Goal: Task Accomplishment & Management: Use online tool/utility

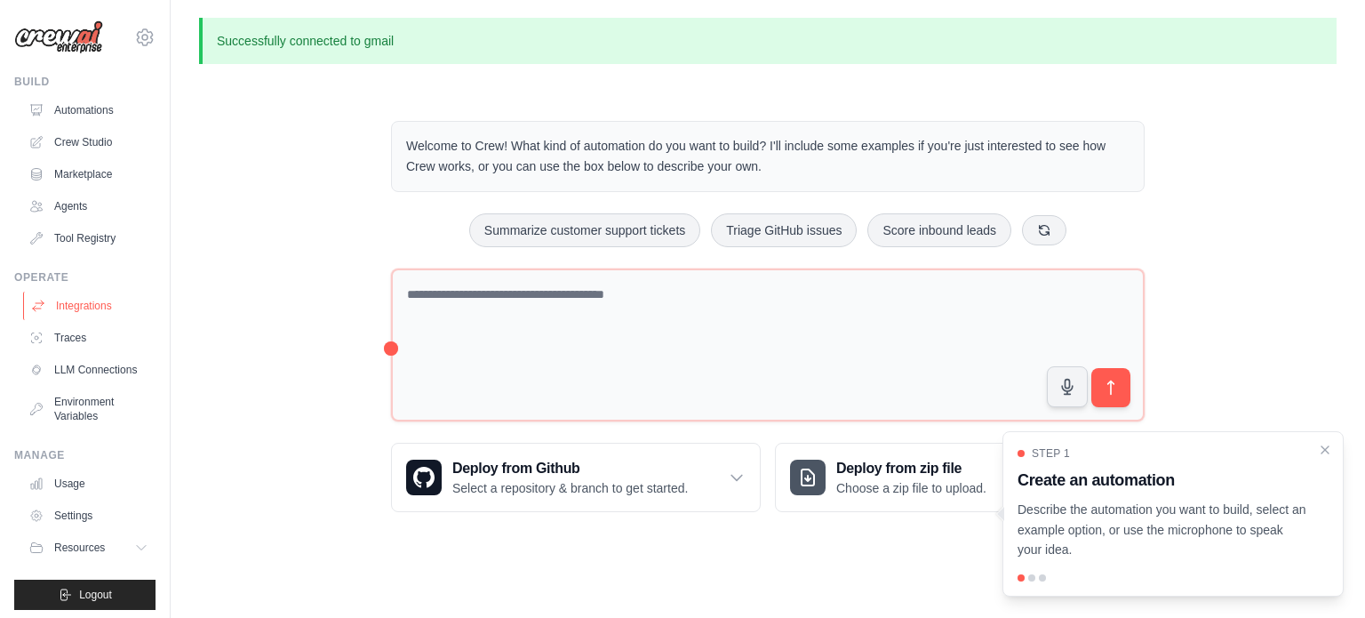
click at [87, 308] on link "Integrations" at bounding box center [90, 306] width 134 height 28
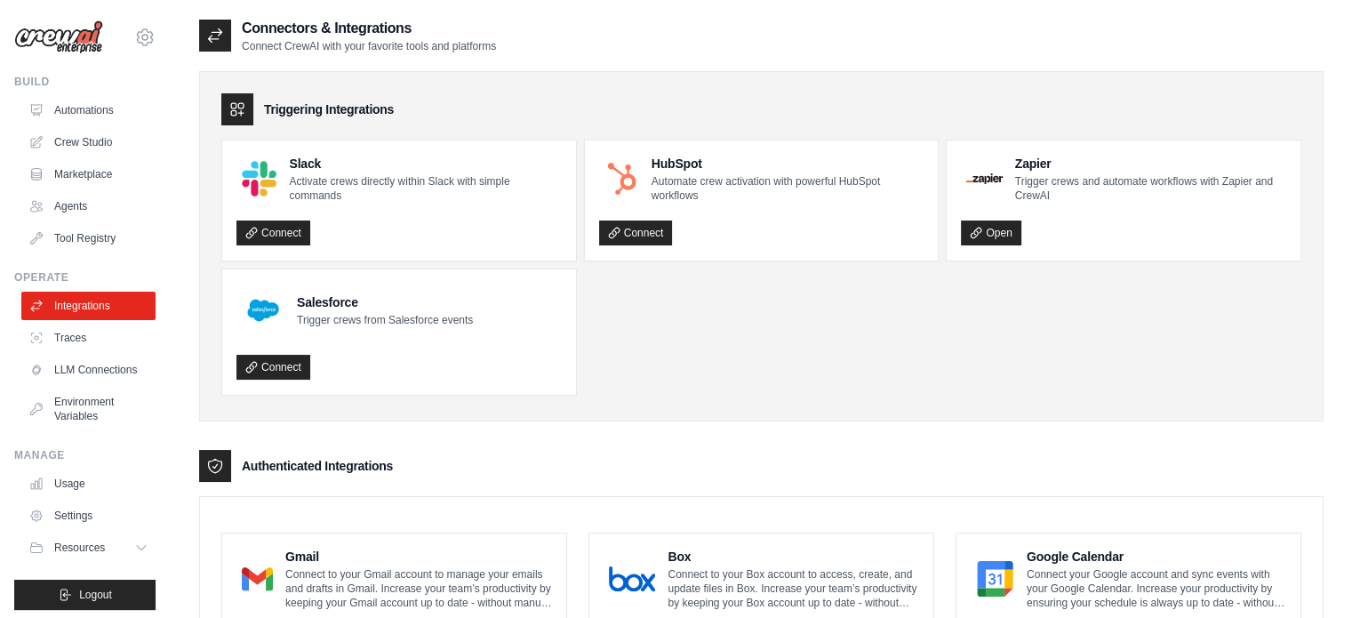
click at [345, 580] on p "Connect to your Gmail account to manage your emails and drafts in Gmail. Increa…" at bounding box center [418, 588] width 267 height 43
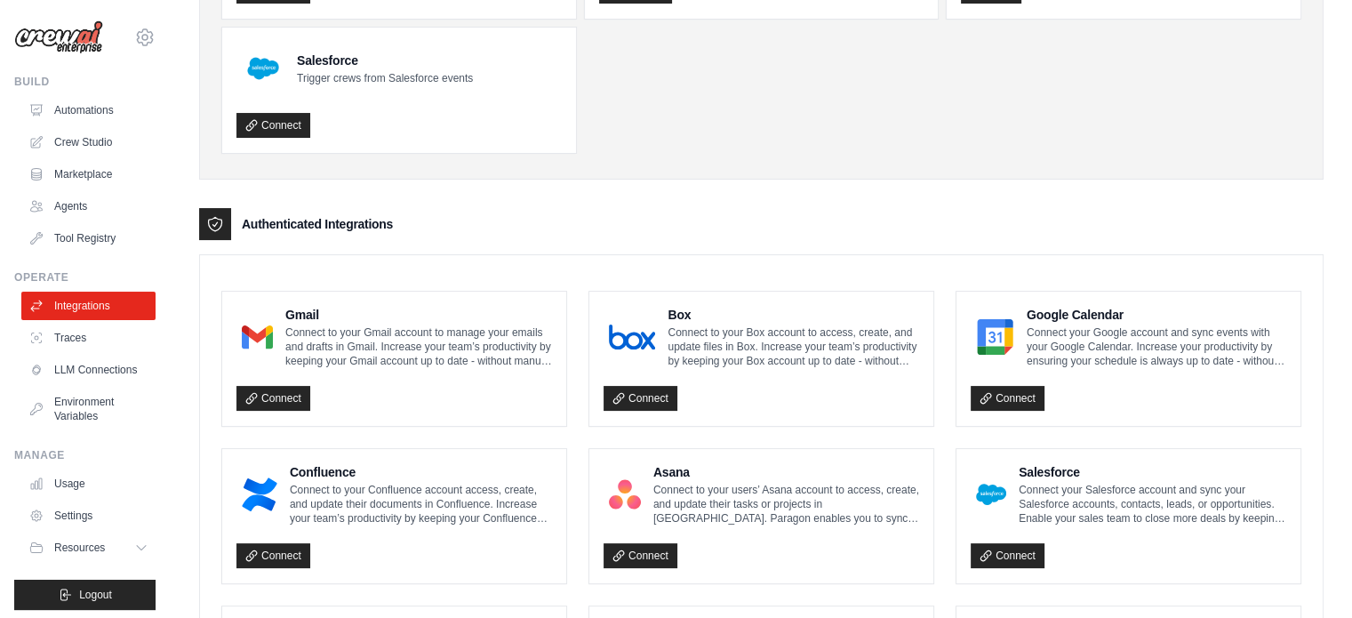
scroll to position [242, 0]
click at [282, 394] on link "Connect" at bounding box center [273, 398] width 74 height 25
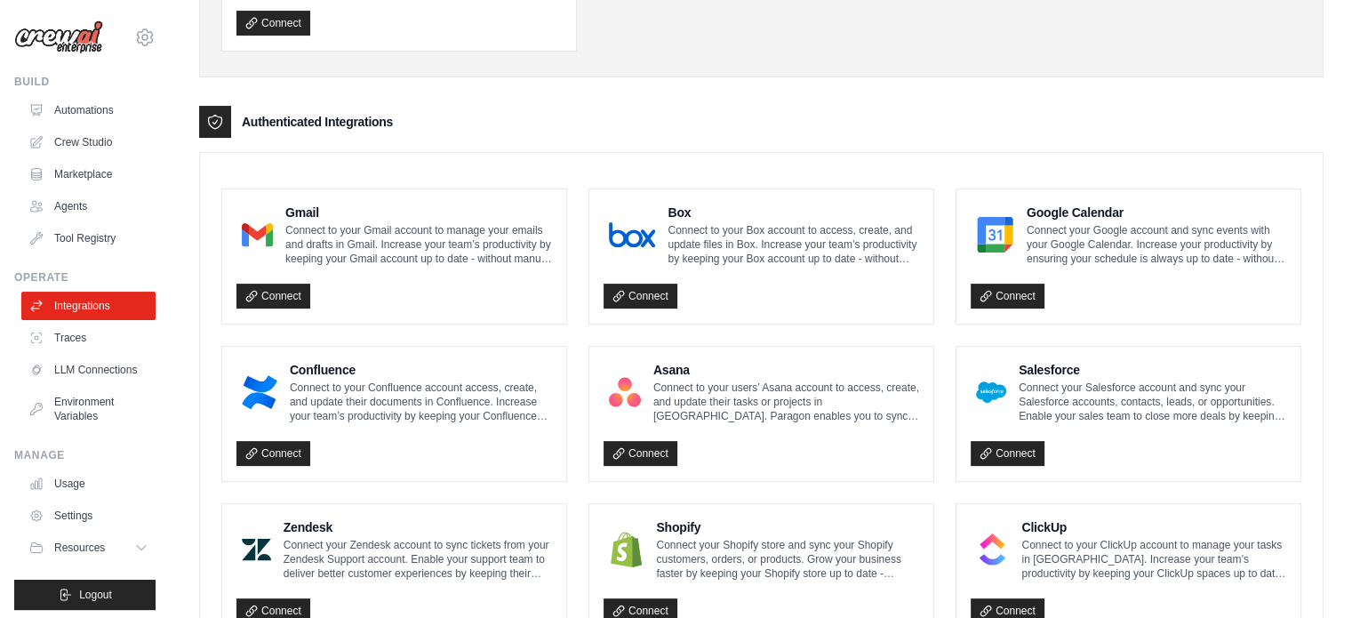
scroll to position [0, 0]
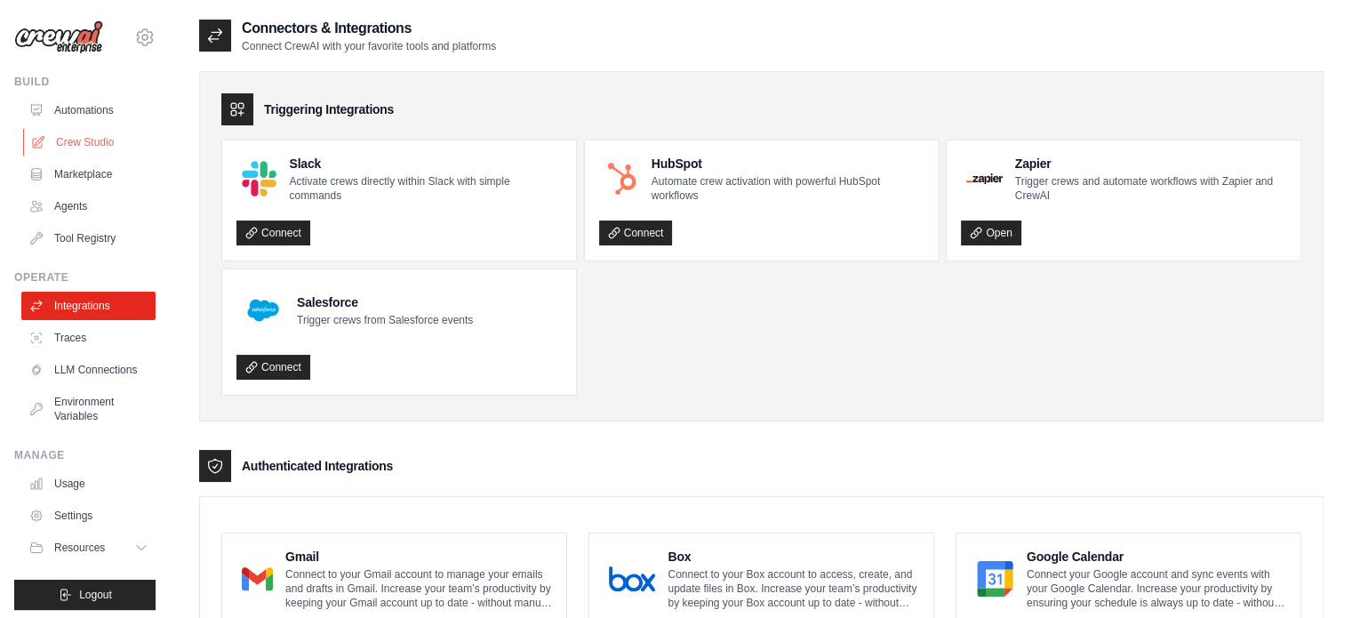
click at [81, 138] on link "Crew Studio" at bounding box center [90, 142] width 134 height 28
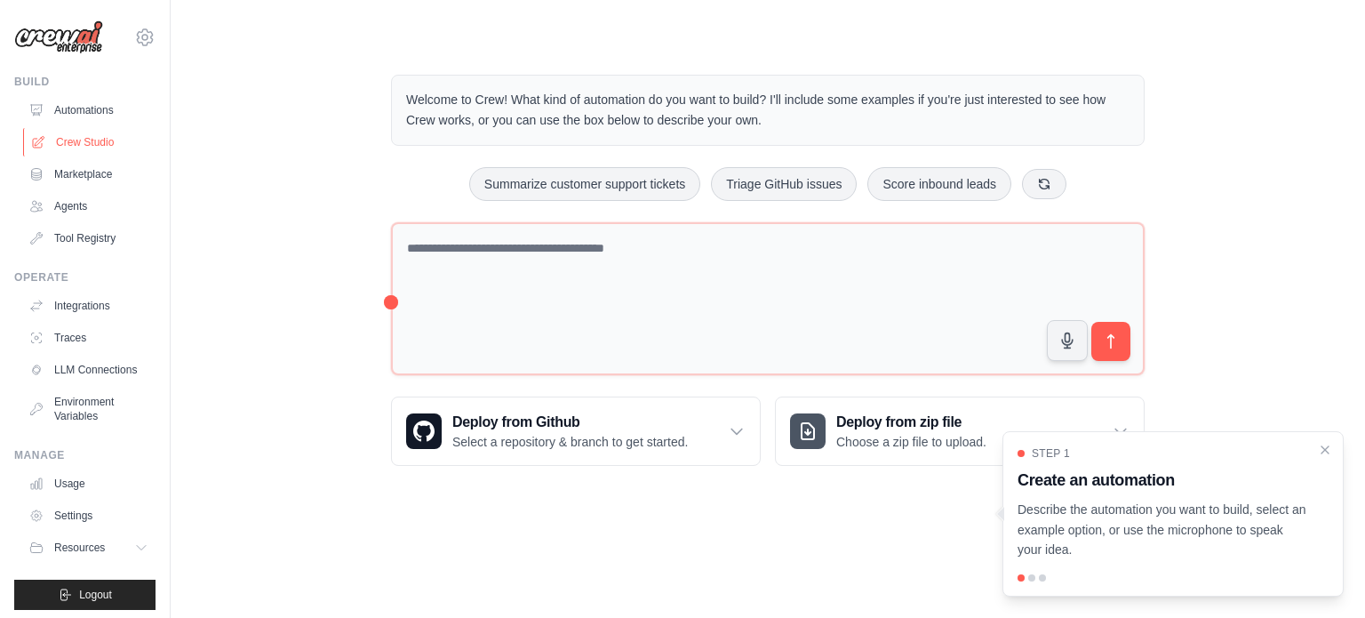
click at [85, 144] on link "Crew Studio" at bounding box center [90, 142] width 134 height 28
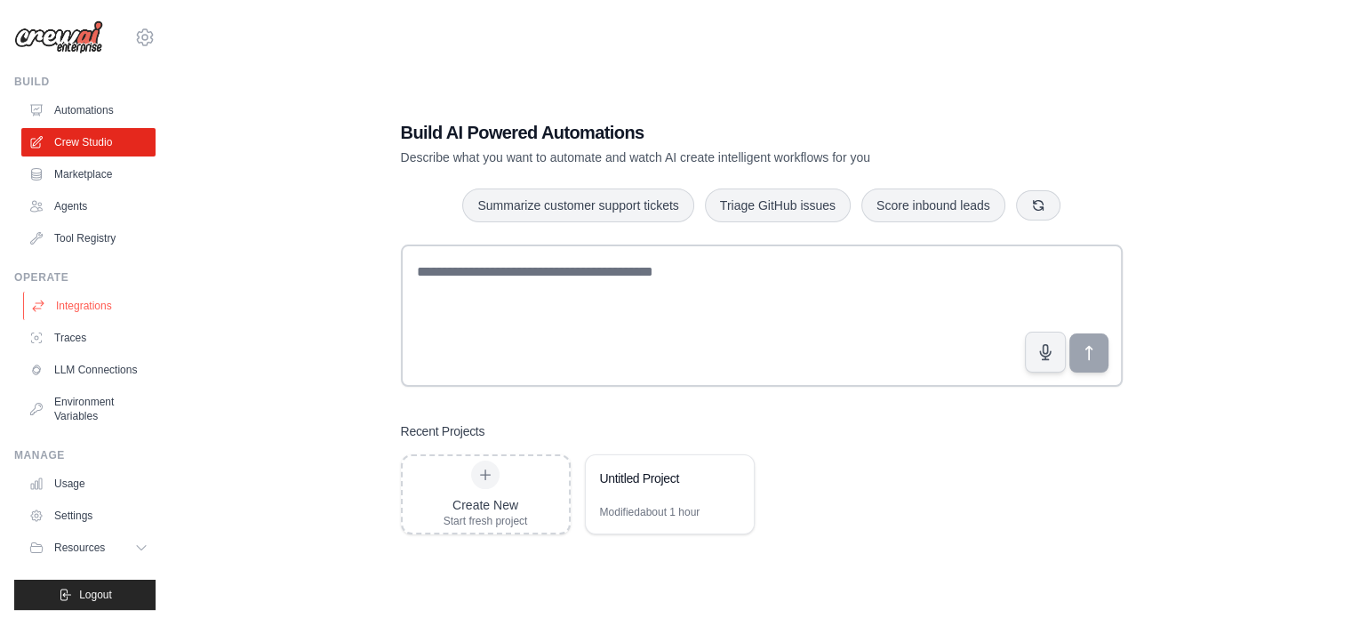
click at [83, 308] on link "Integrations" at bounding box center [90, 306] width 134 height 28
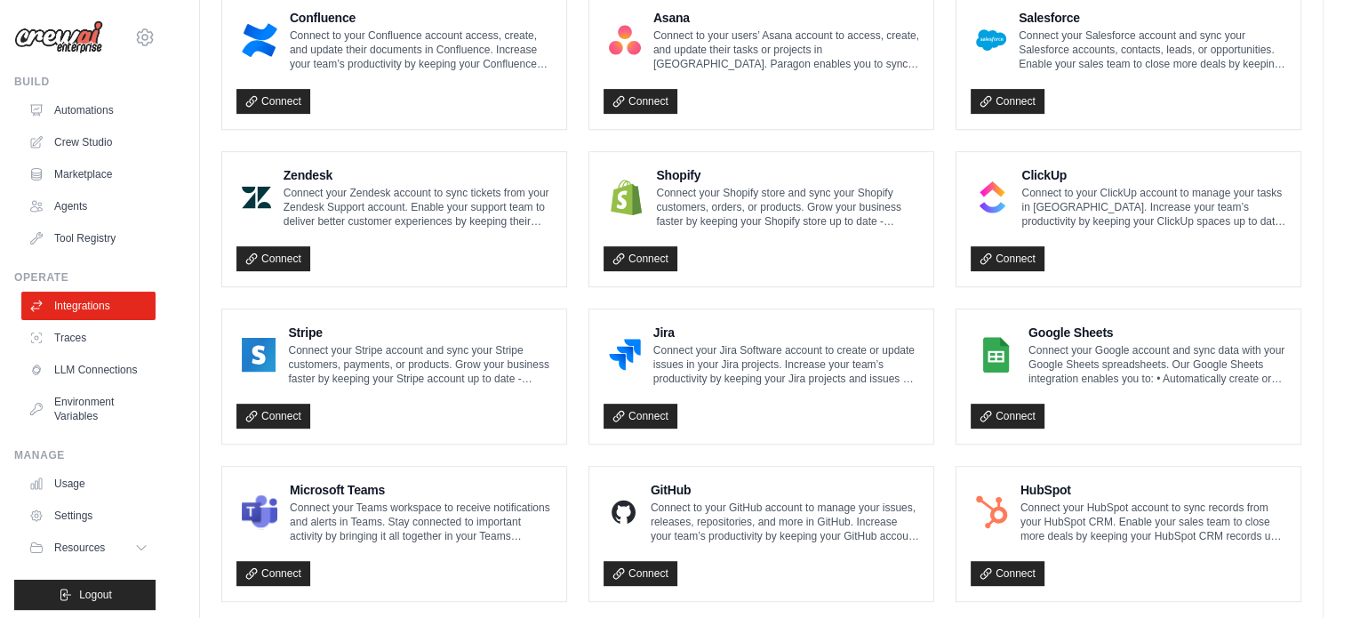
scroll to position [736, 0]
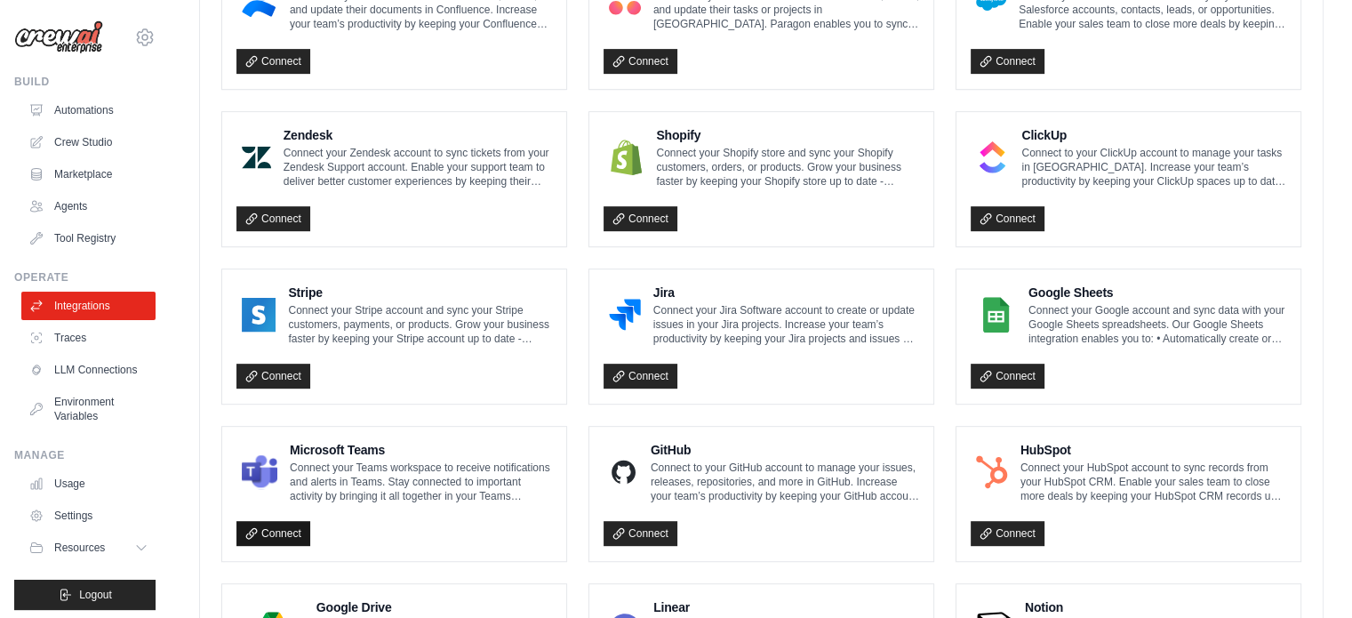
click at [285, 522] on link "Connect" at bounding box center [273, 533] width 74 height 25
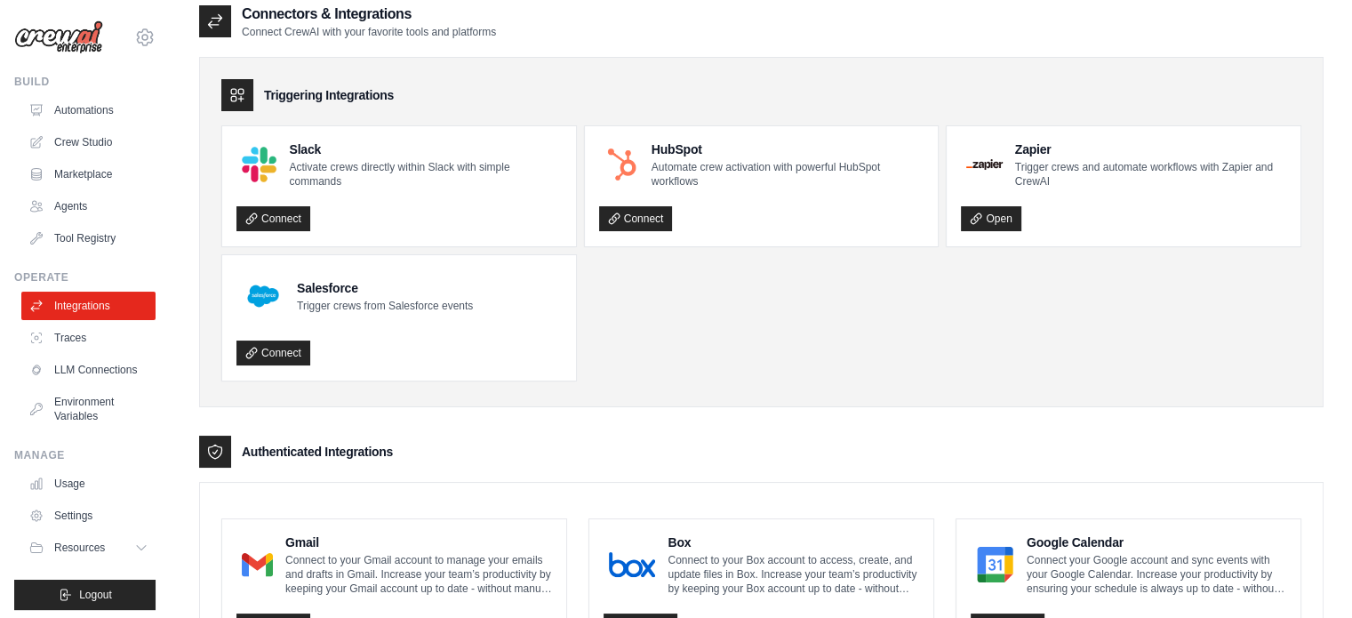
scroll to position [0, 0]
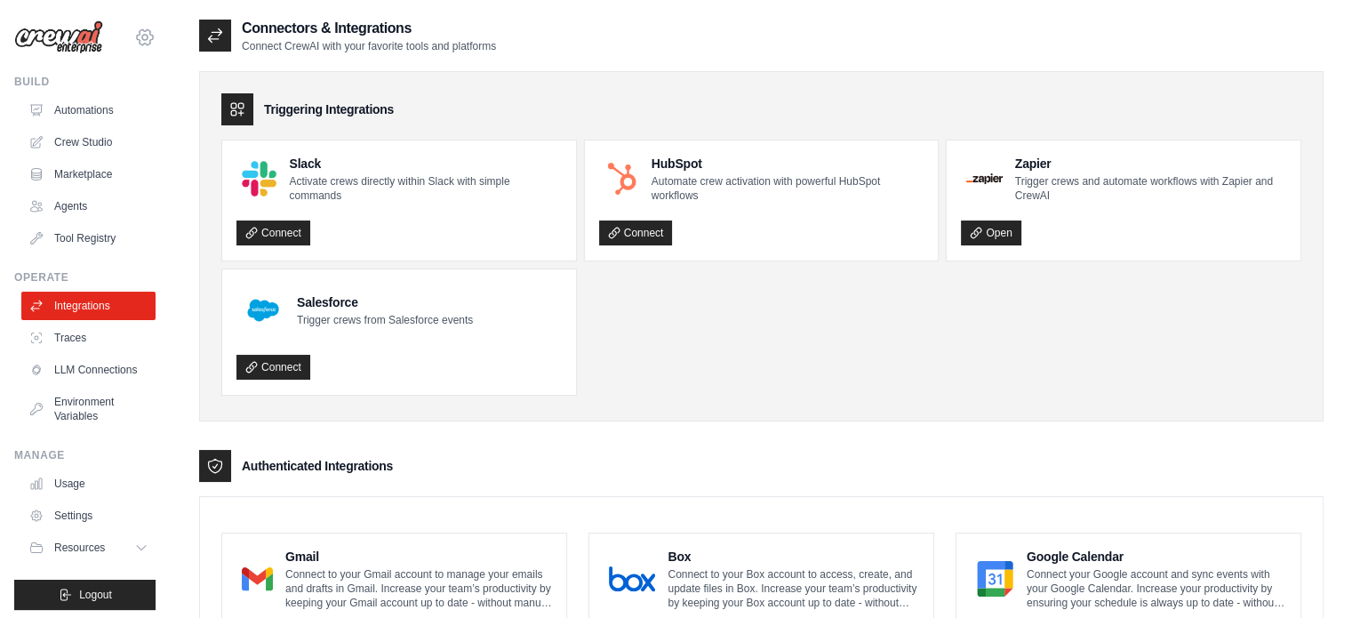
click at [134, 36] on icon at bounding box center [144, 37] width 21 height 21
